Goal: Task Accomplishment & Management: Use online tool/utility

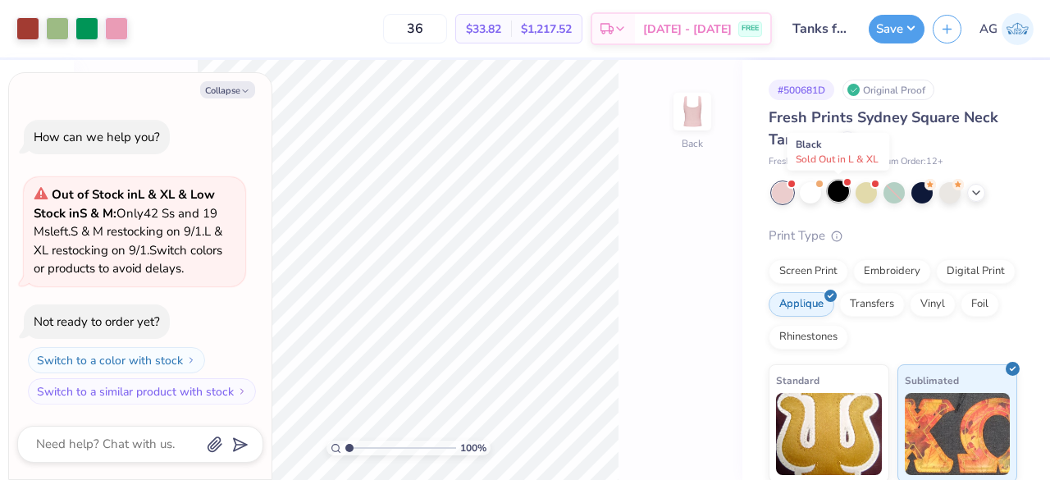
click at [840, 189] on div at bounding box center [837, 190] width 21 height 21
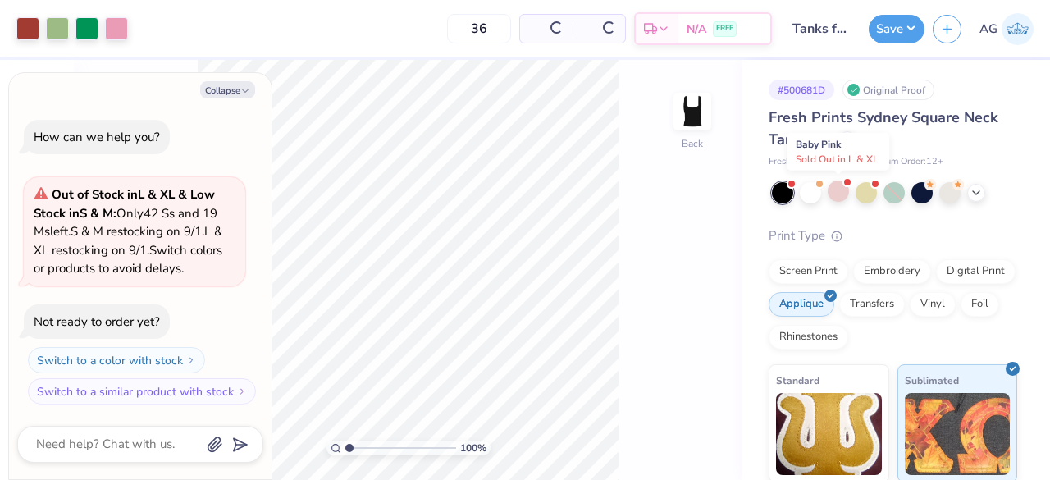
scroll to position [145, 0]
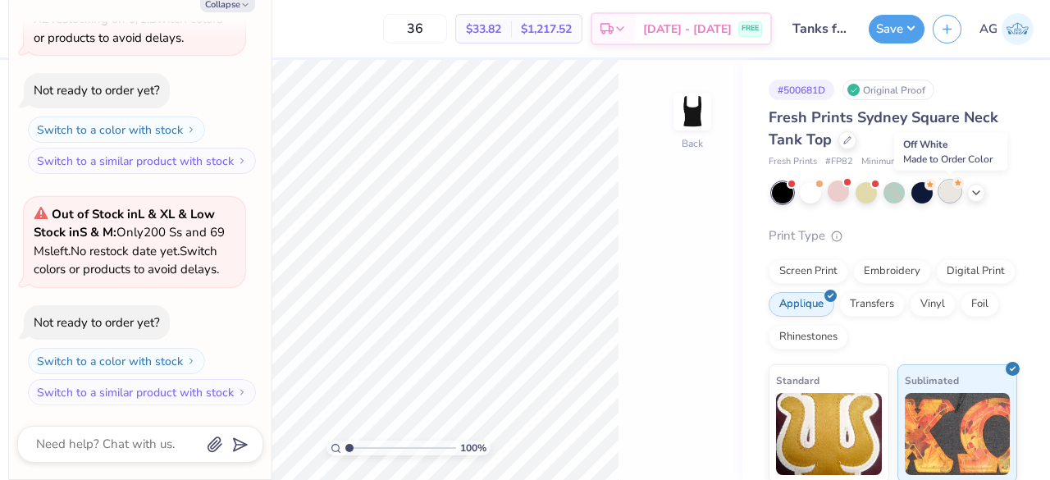
click at [946, 201] on div at bounding box center [949, 190] width 21 height 21
type textarea "x"
type input "50"
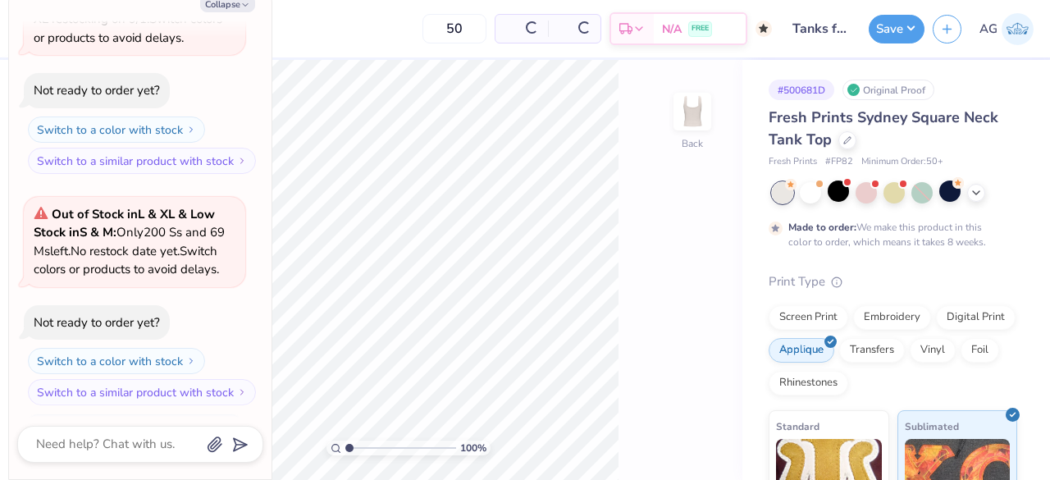
scroll to position [280, 0]
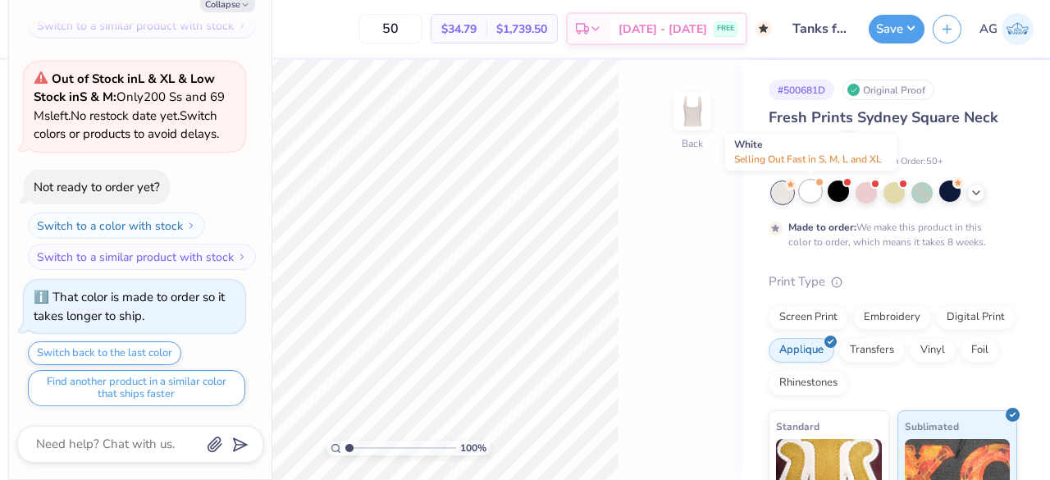
click at [808, 190] on div at bounding box center [810, 190] width 21 height 21
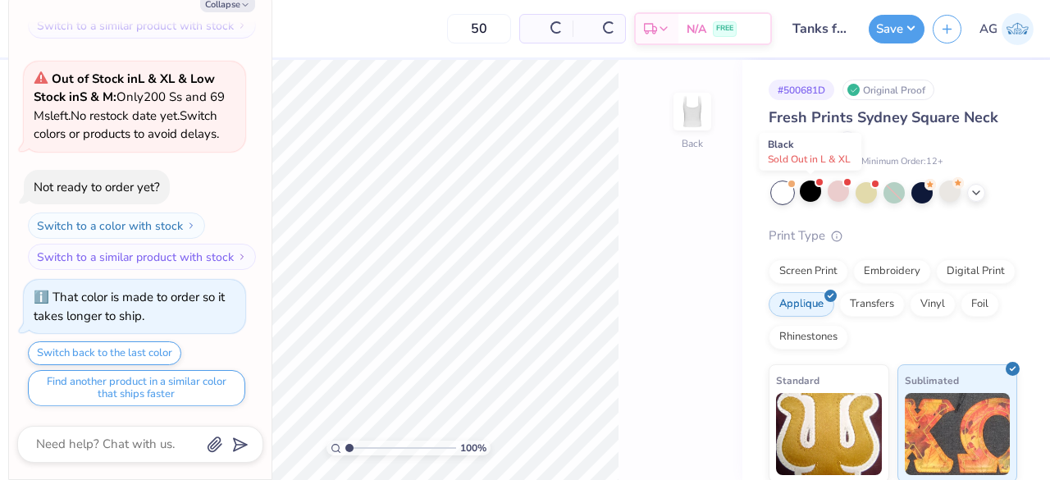
scroll to position [631, 0]
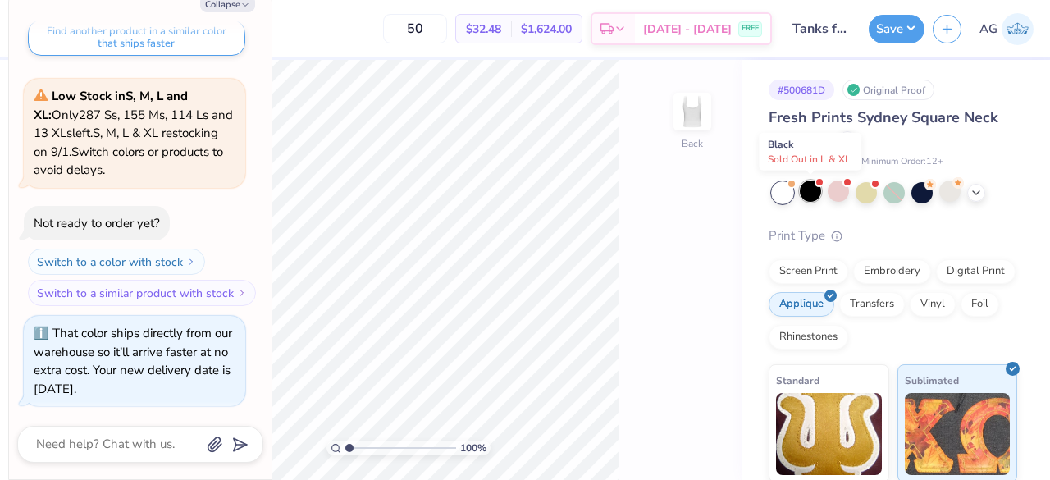
click at [807, 189] on div at bounding box center [810, 190] width 21 height 21
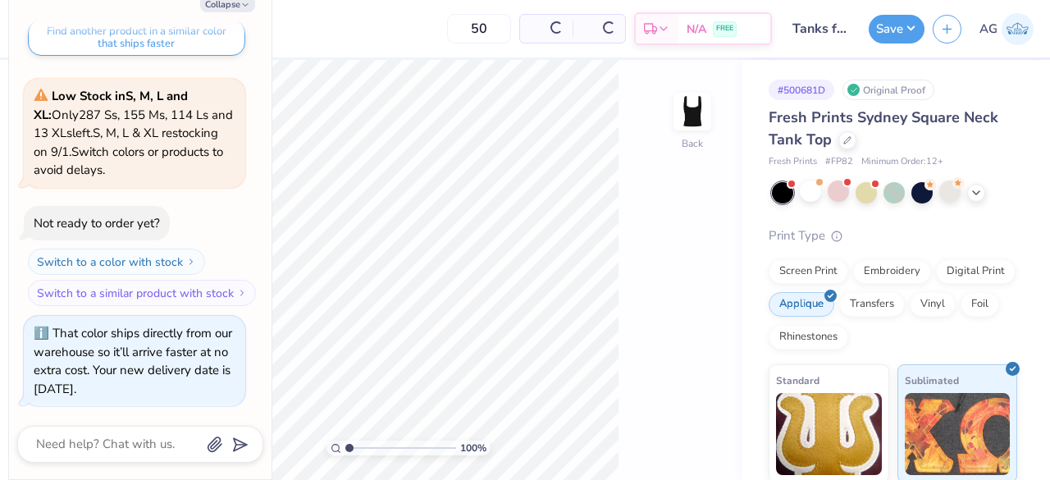
scroll to position [862, 0]
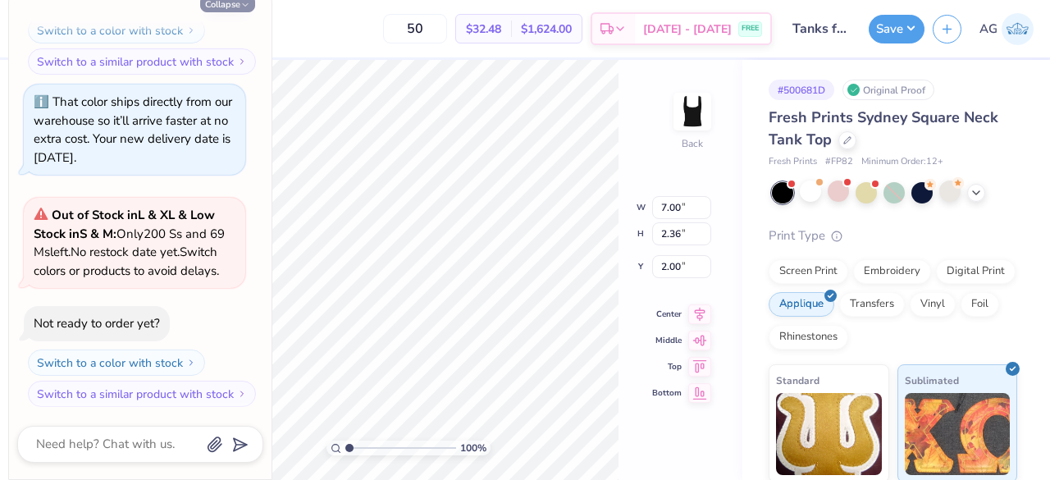
click at [239, 4] on button "Collapse" at bounding box center [227, 3] width 55 height 17
type textarea "x"
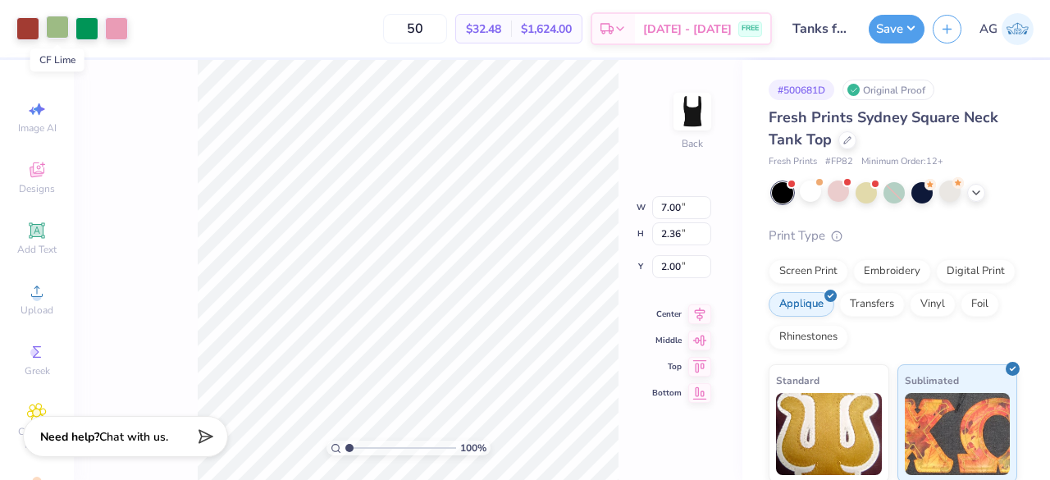
click at [56, 21] on div at bounding box center [57, 27] width 23 height 23
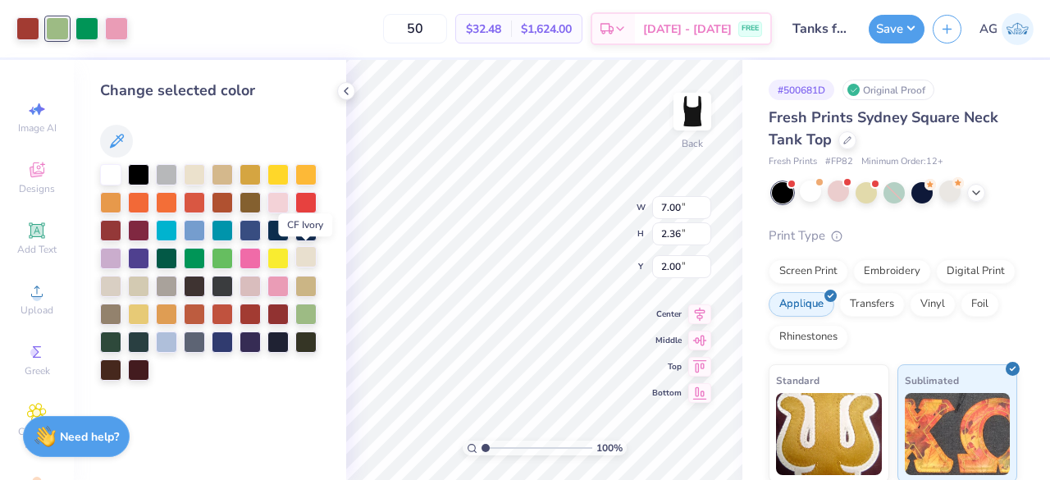
click at [311, 253] on div at bounding box center [305, 256] width 21 height 21
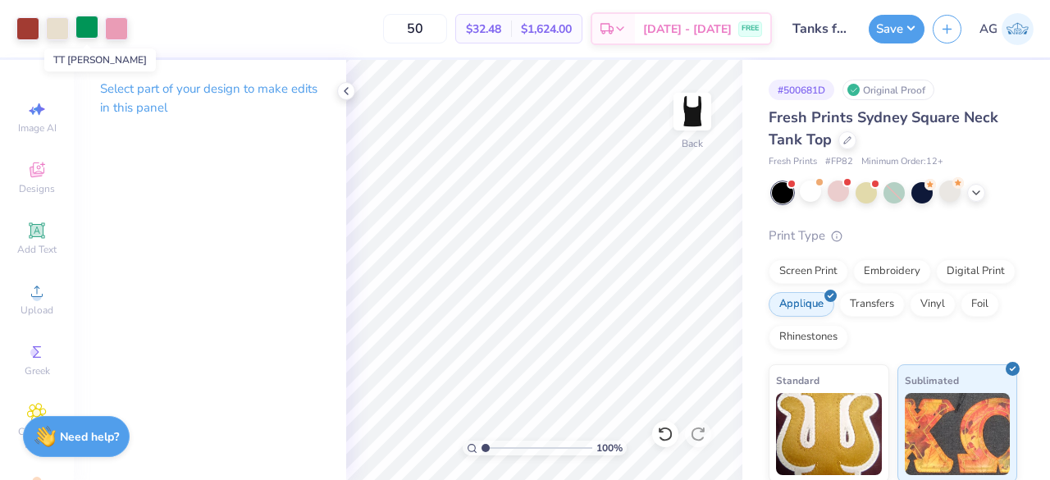
click at [83, 21] on div at bounding box center [86, 27] width 23 height 23
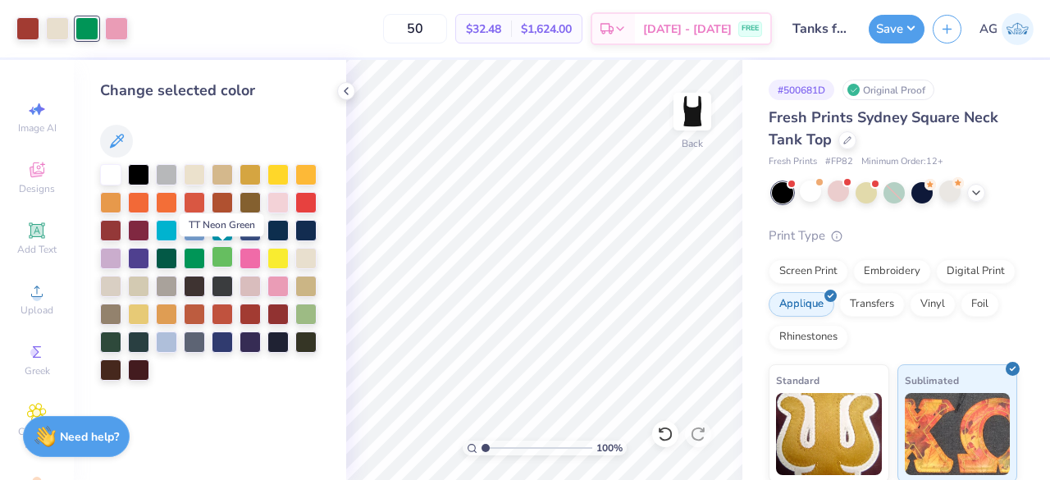
click at [224, 254] on div at bounding box center [222, 256] width 21 height 21
click at [62, 25] on div at bounding box center [57, 27] width 23 height 23
click at [278, 202] on div at bounding box center [277, 200] width 21 height 21
click at [904, 21] on button "Save" at bounding box center [896, 26] width 56 height 29
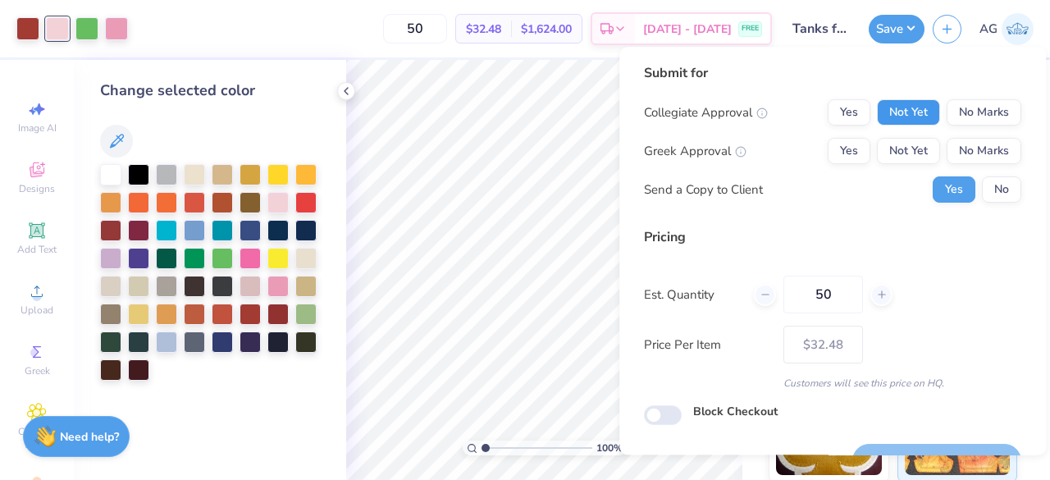
click at [917, 120] on button "Not Yet" at bounding box center [908, 112] width 63 height 26
click at [912, 157] on button "Not Yet" at bounding box center [908, 151] width 63 height 26
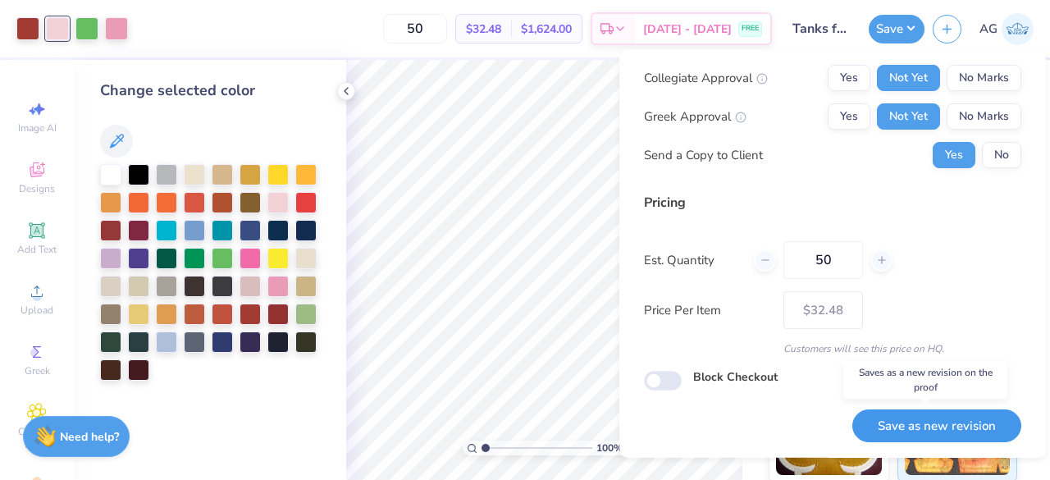
click at [894, 426] on button "Save as new revision" at bounding box center [936, 425] width 169 height 34
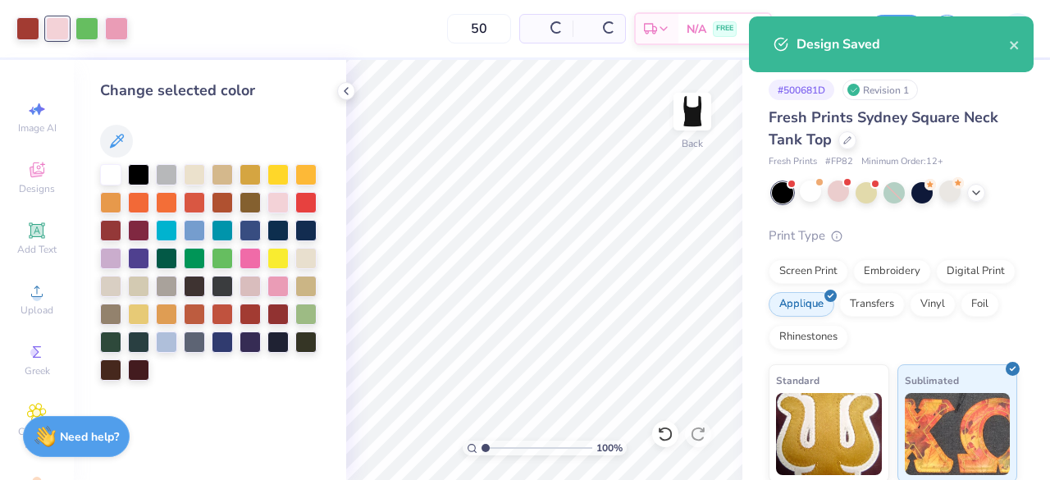
type input "– –"
click at [351, 92] on icon at bounding box center [345, 90] width 13 height 13
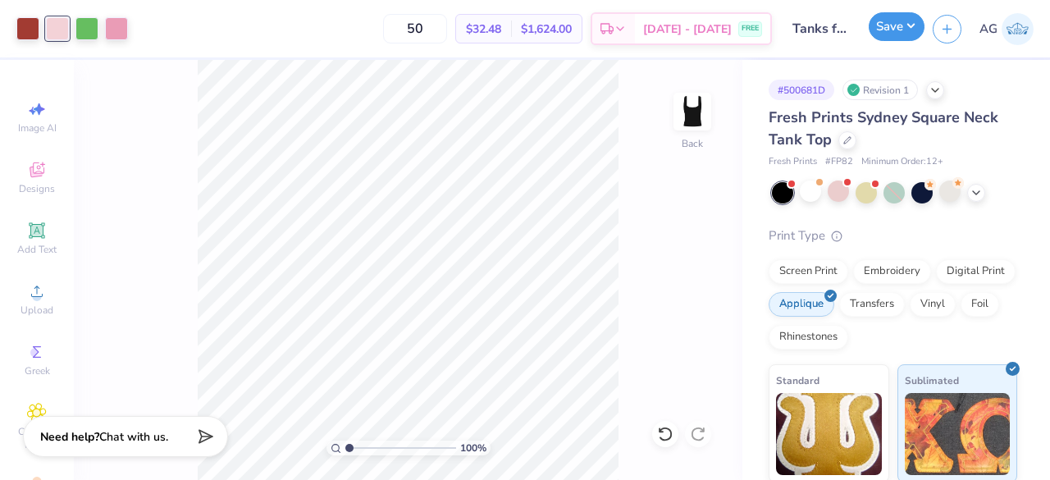
click at [905, 30] on button "Save" at bounding box center [896, 26] width 56 height 29
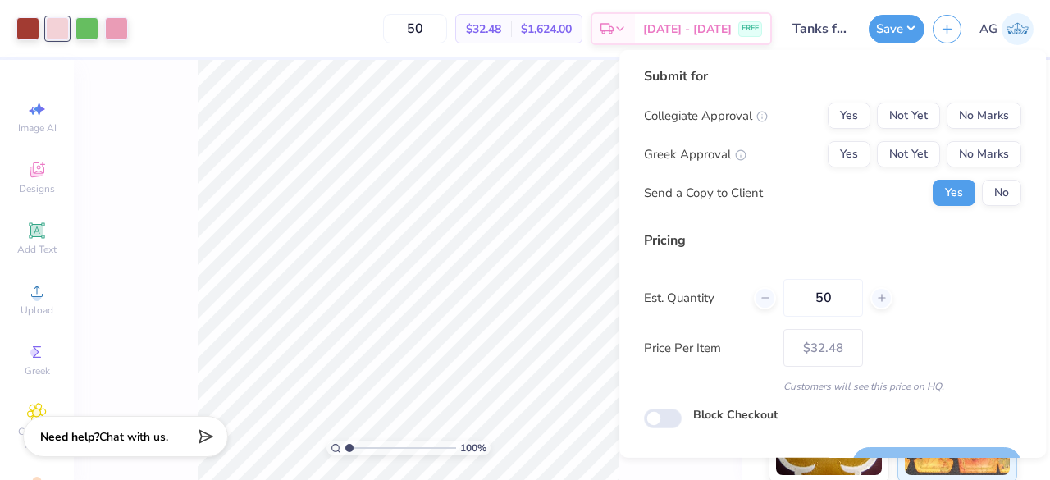
scroll to position [38, 0]
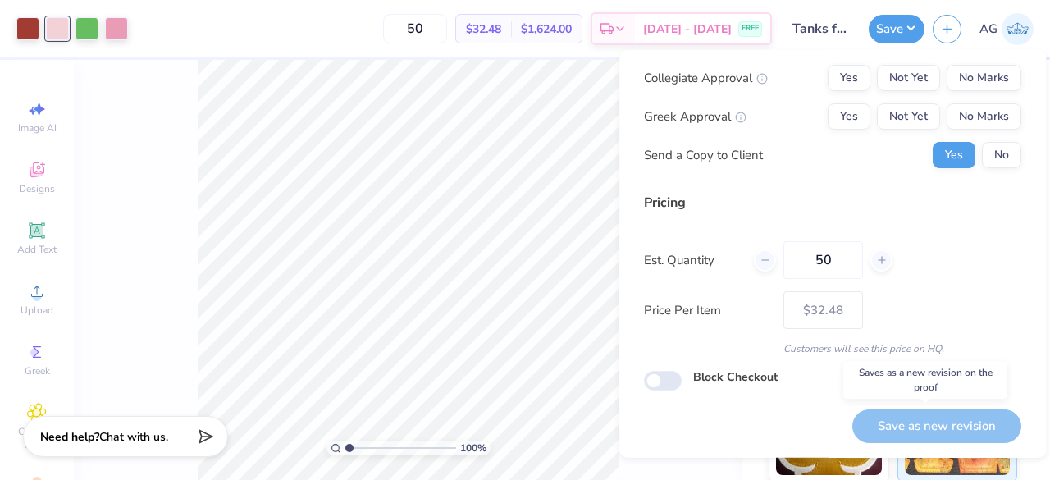
click at [908, 422] on div "Save as new revision" at bounding box center [936, 425] width 169 height 34
click at [923, 435] on div "Save as new revision" at bounding box center [936, 425] width 169 height 34
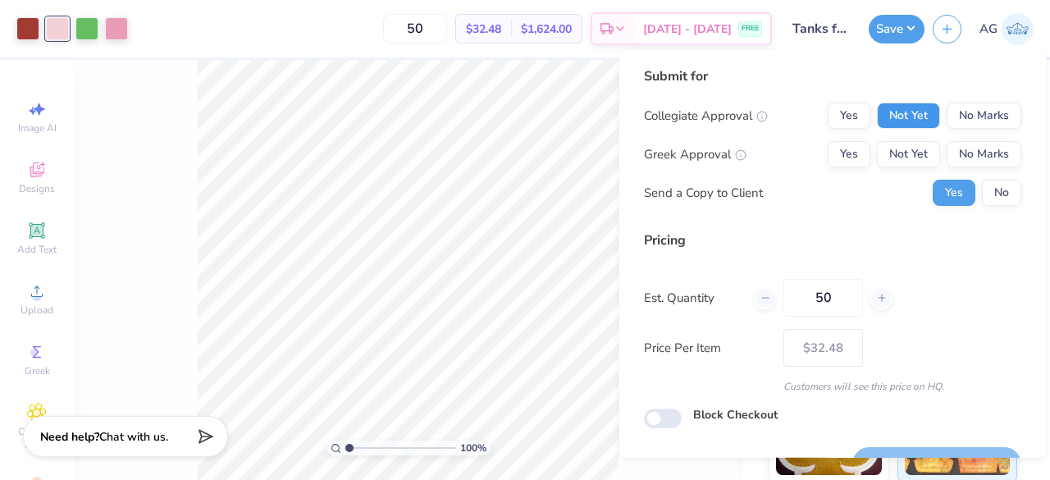
click at [891, 121] on button "Not Yet" at bounding box center [908, 116] width 63 height 26
click at [892, 157] on button "Not Yet" at bounding box center [908, 154] width 63 height 26
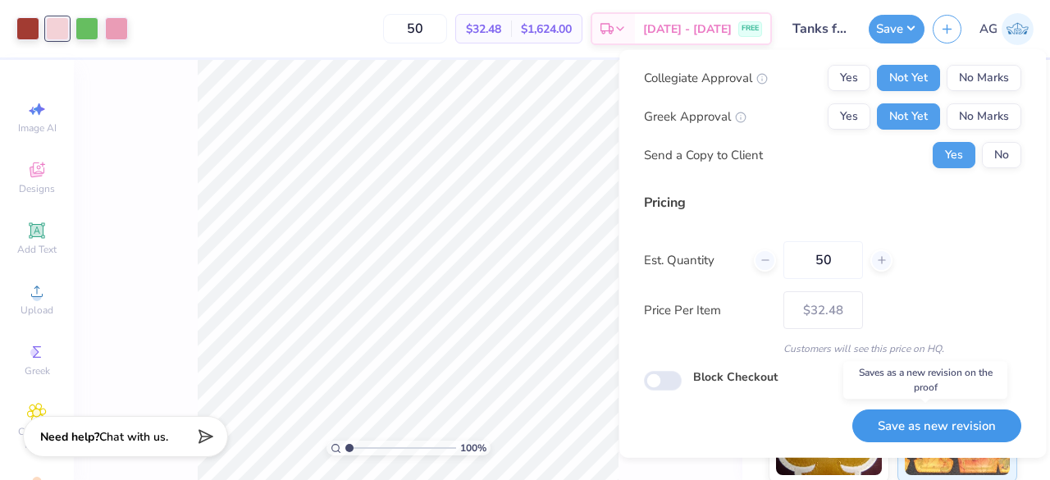
click at [909, 414] on button "Save as new revision" at bounding box center [936, 425] width 169 height 34
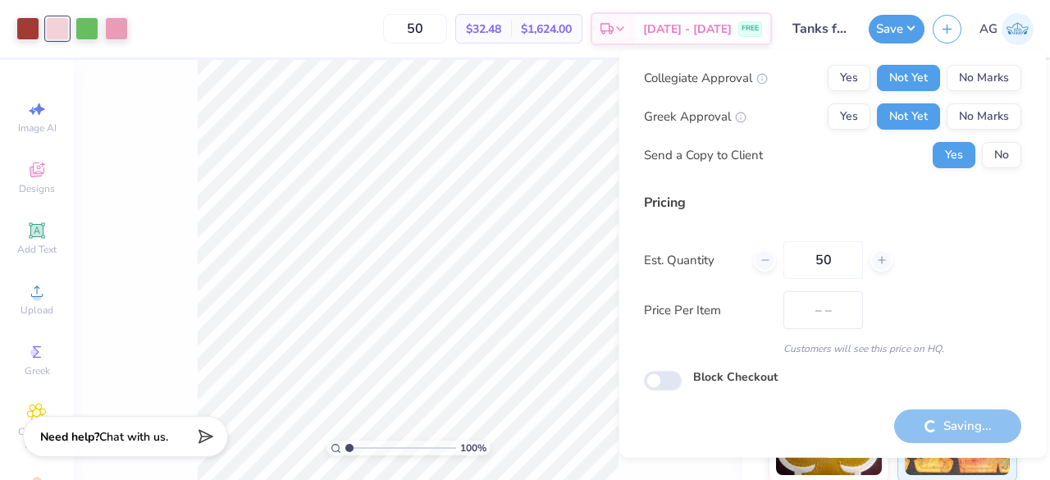
type input "$32.48"
